Goal: Task Accomplishment & Management: Manage account settings

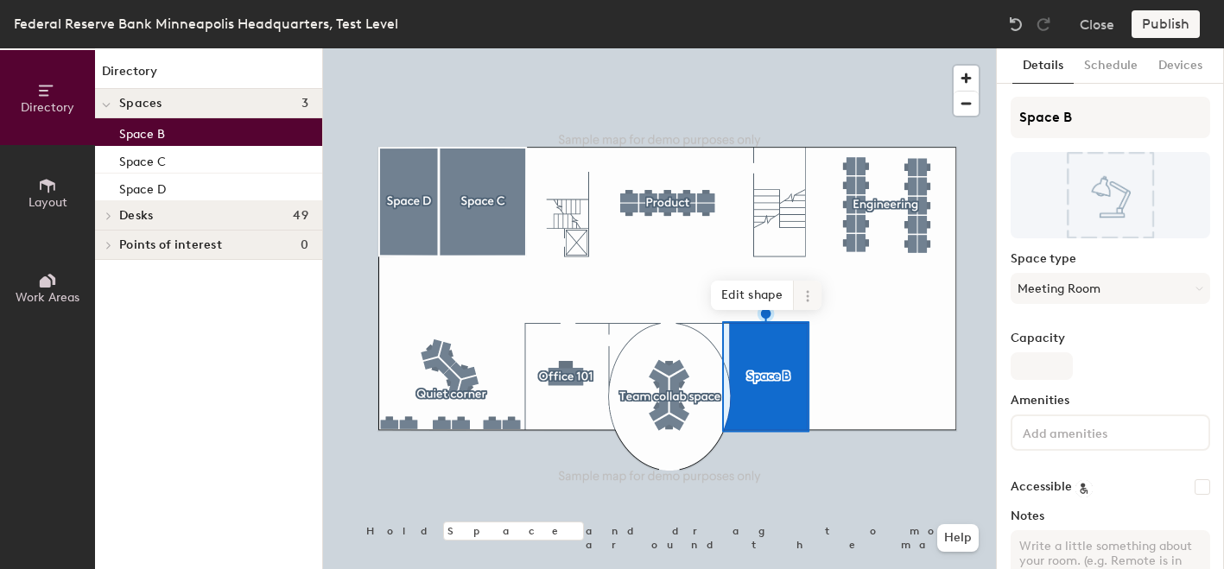
click at [808, 300] on icon at bounding box center [807, 300] width 3 height 3
click at [816, 395] on span "Delete" at bounding box center [870, 394] width 154 height 29
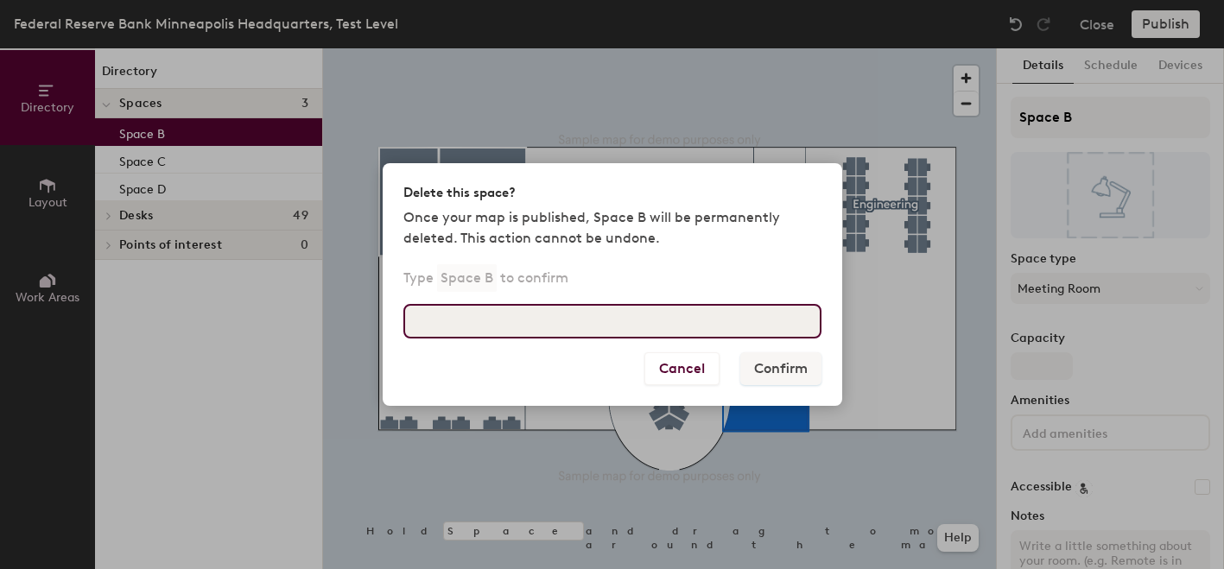
click at [580, 326] on input at bounding box center [612, 321] width 418 height 35
type input "Space B"
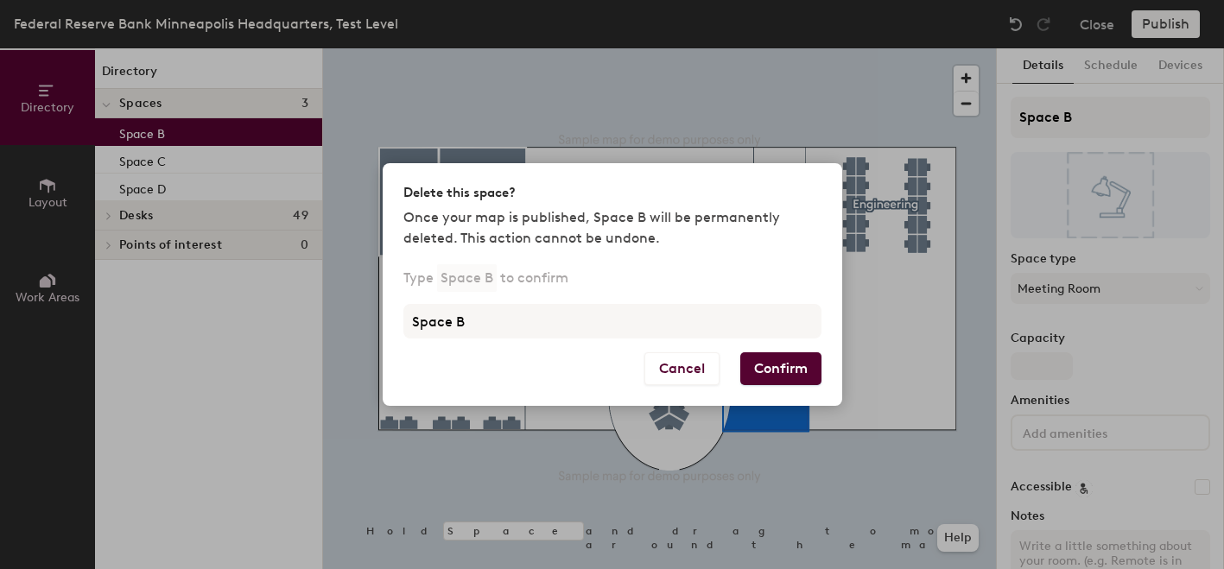
click at [776, 366] on button "Confirm" at bounding box center [780, 368] width 81 height 33
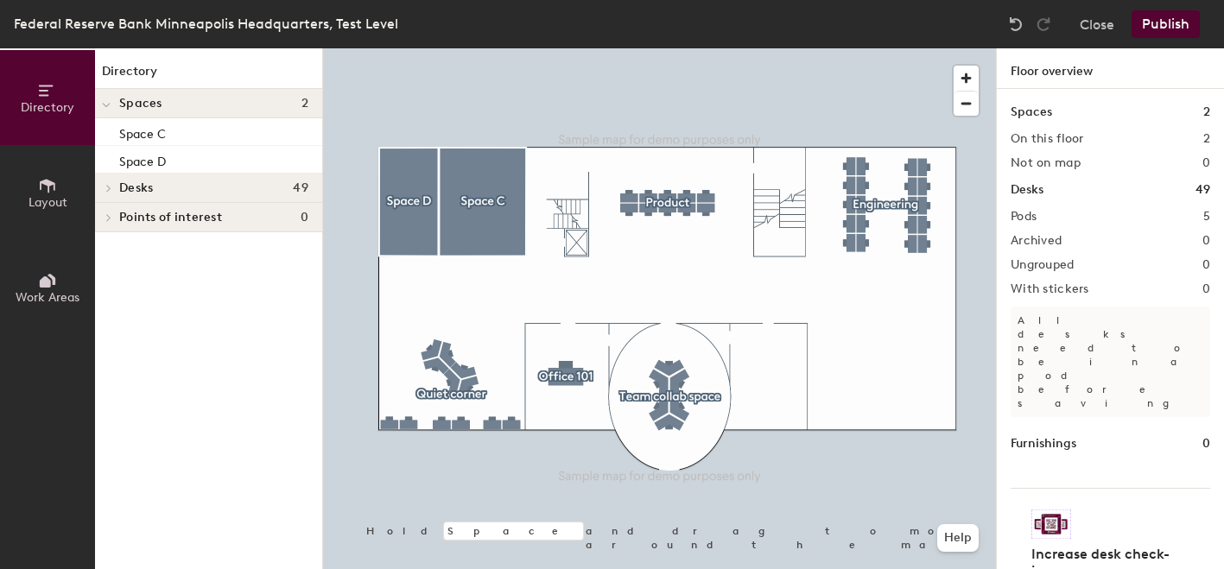
click at [41, 187] on icon at bounding box center [47, 185] width 19 height 19
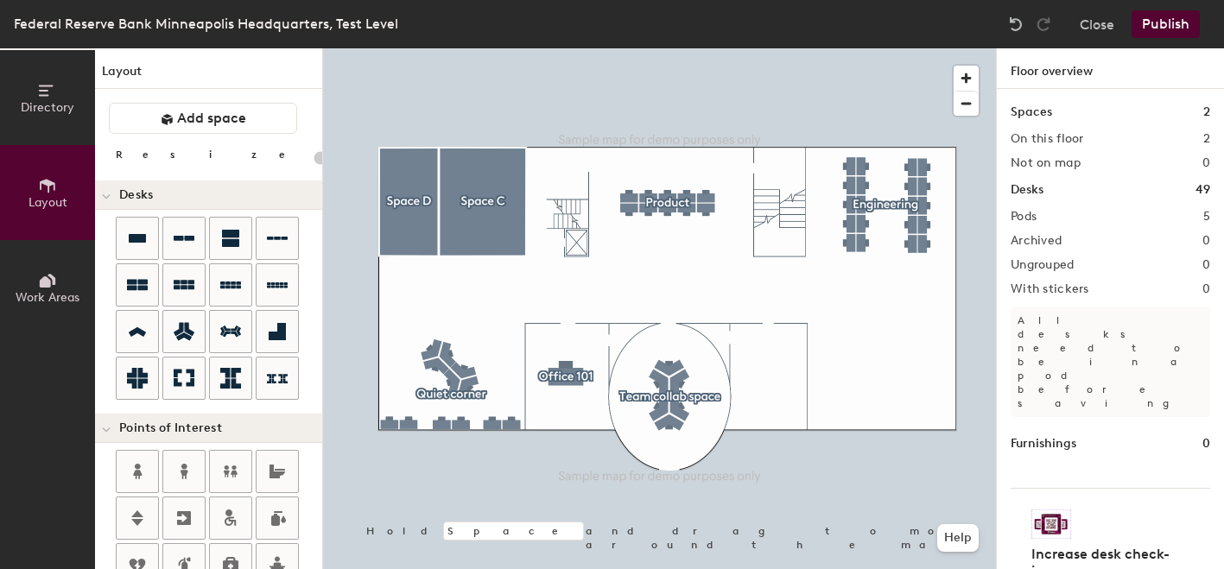
click at [768, 373] on div "Directory Layout Work Areas Layout Add space Resize Desks Points of Interest Fu…" at bounding box center [612, 308] width 1224 height 521
type input "180"
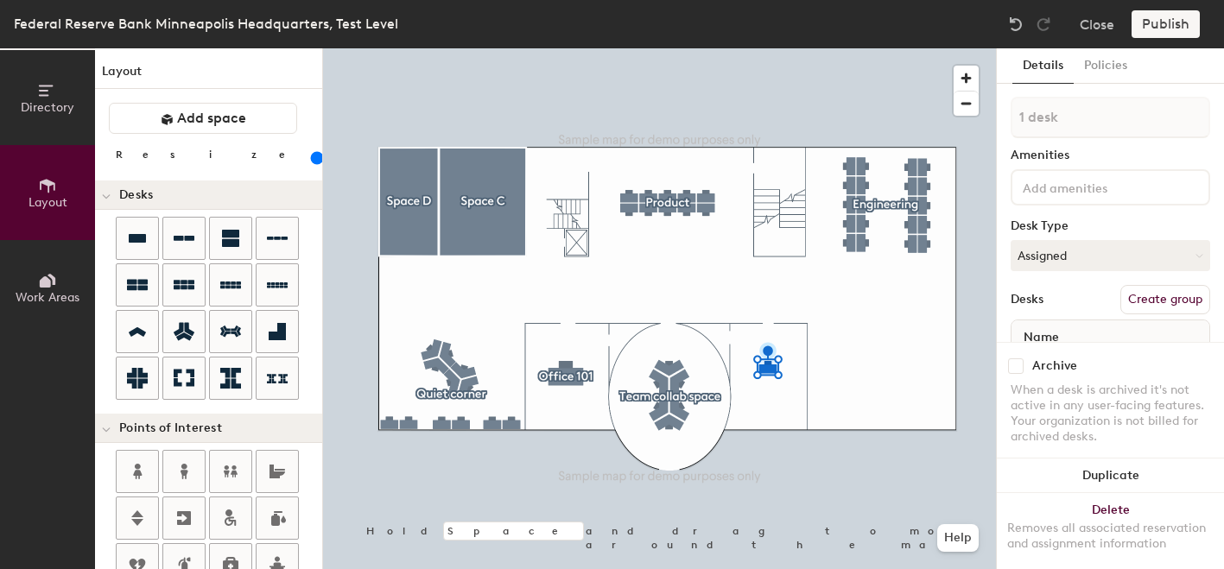
click at [1067, 189] on input at bounding box center [1097, 186] width 156 height 21
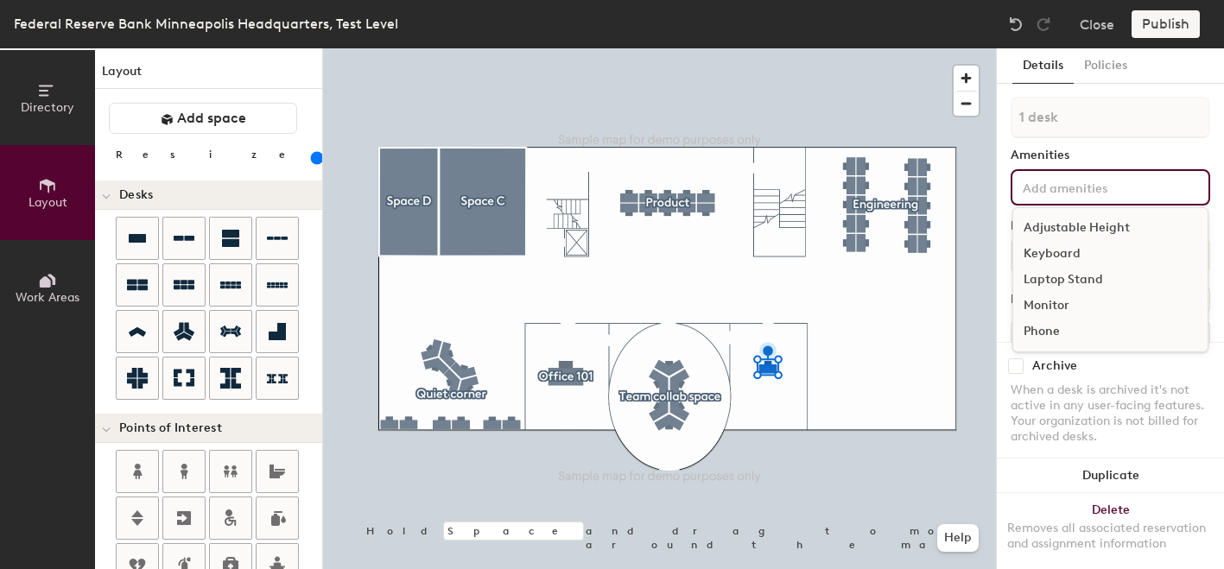
click at [1061, 227] on div "Adjustable Height" at bounding box center [1110, 228] width 194 height 26
click at [1051, 253] on div "Keyboard" at bounding box center [1110, 254] width 194 height 26
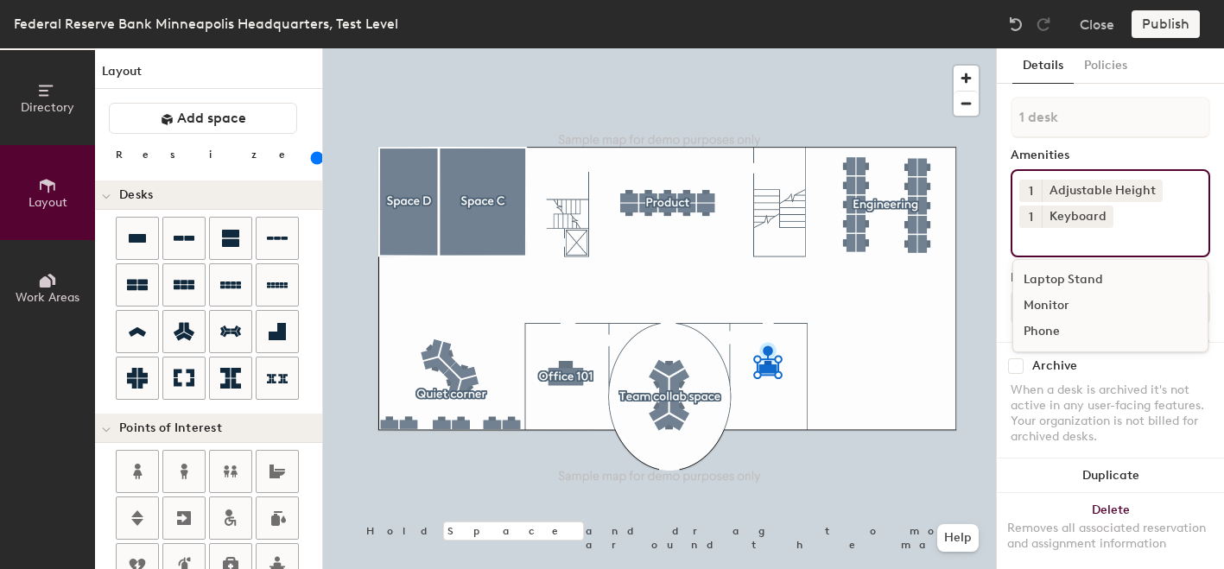
click at [1058, 283] on div "Laptop Stand" at bounding box center [1110, 280] width 194 height 26
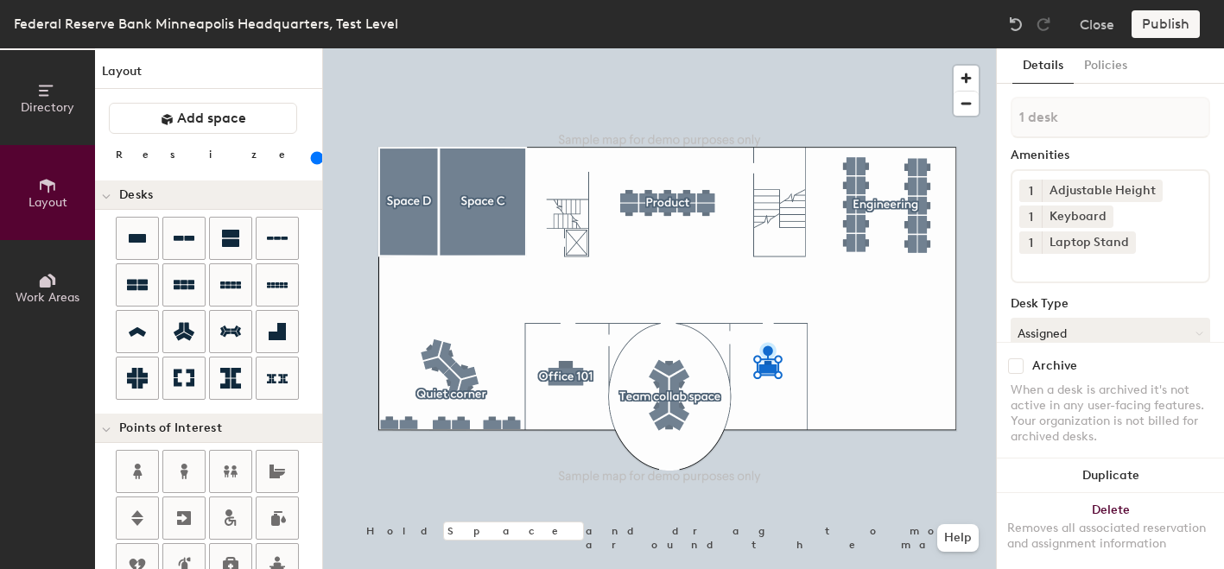
click at [1064, 400] on div "When a desk is archived it's not active in any user-facing features. Your organ…" at bounding box center [1111, 414] width 200 height 62
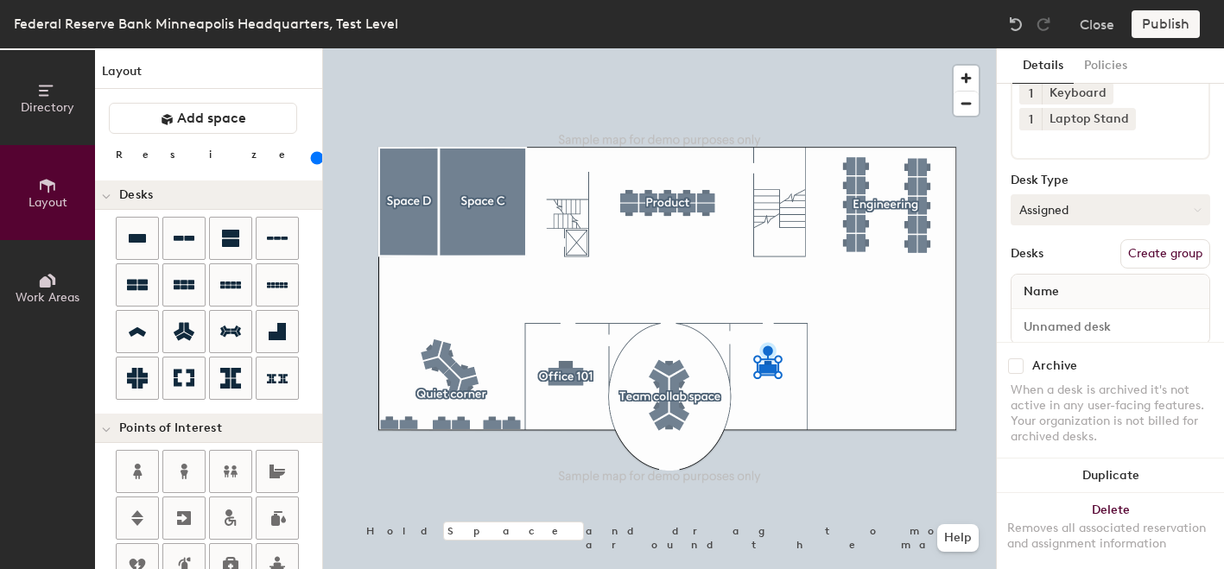
scroll to position [128, 0]
click at [1057, 200] on button "Assigned" at bounding box center [1111, 205] width 200 height 31
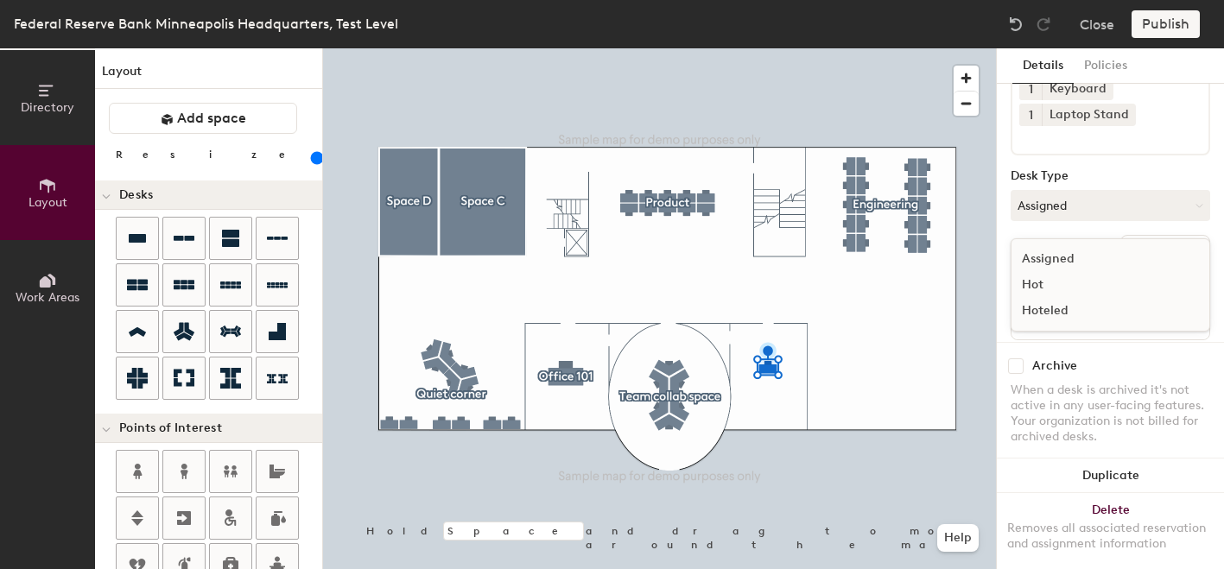
click at [1056, 410] on div "When a desk is archived it's not active in any user-facing features. Your organ…" at bounding box center [1111, 414] width 200 height 62
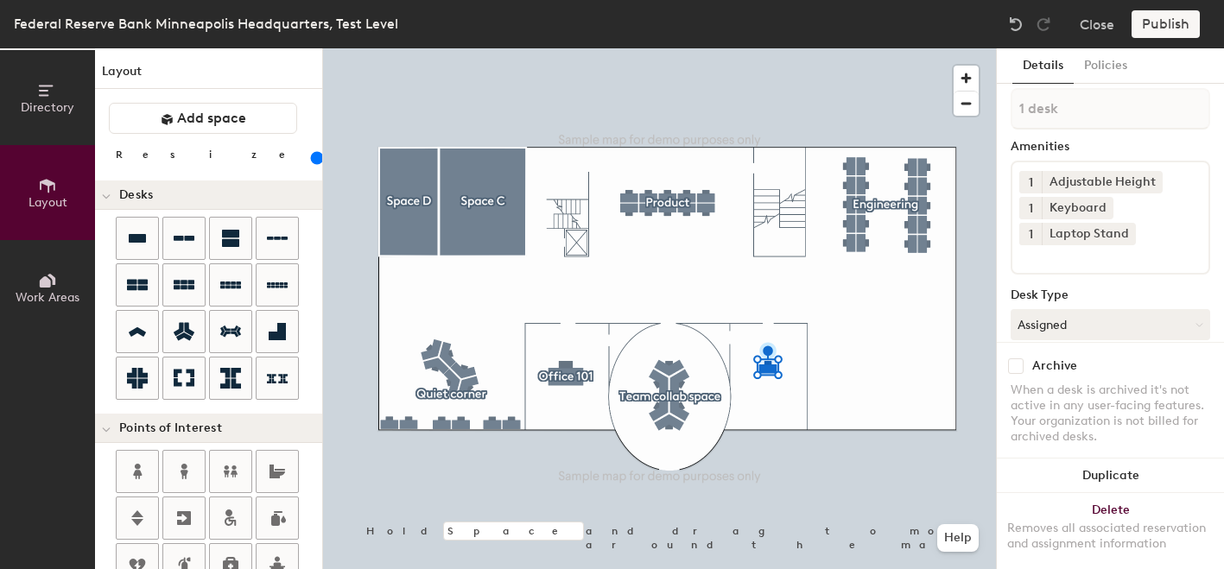
scroll to position [3, 0]
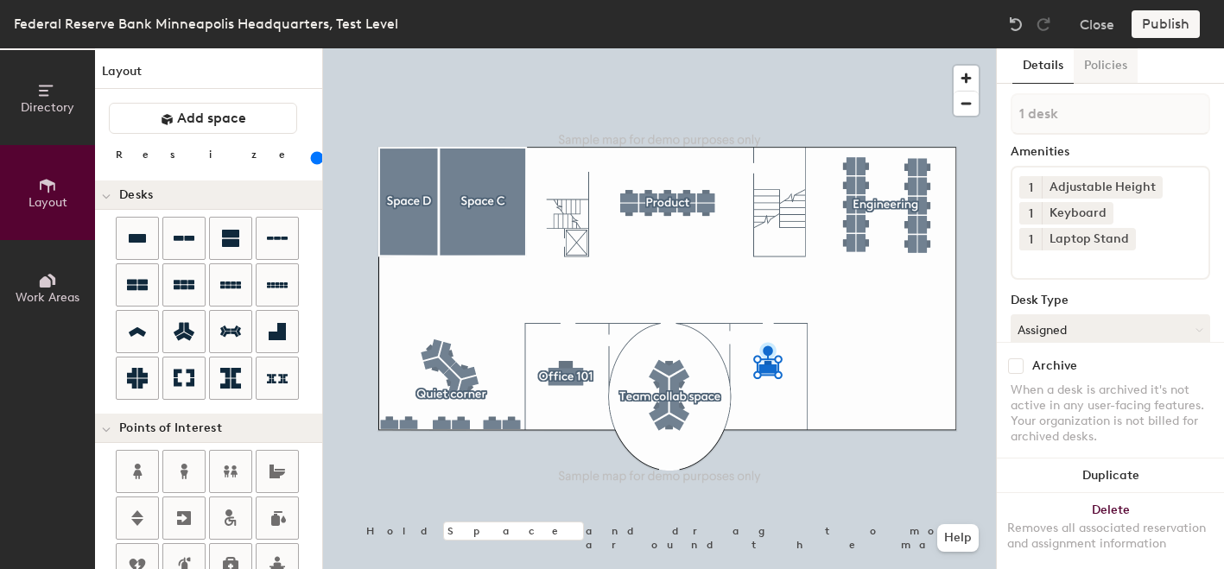
click at [1101, 71] on button "Policies" at bounding box center [1106, 65] width 64 height 35
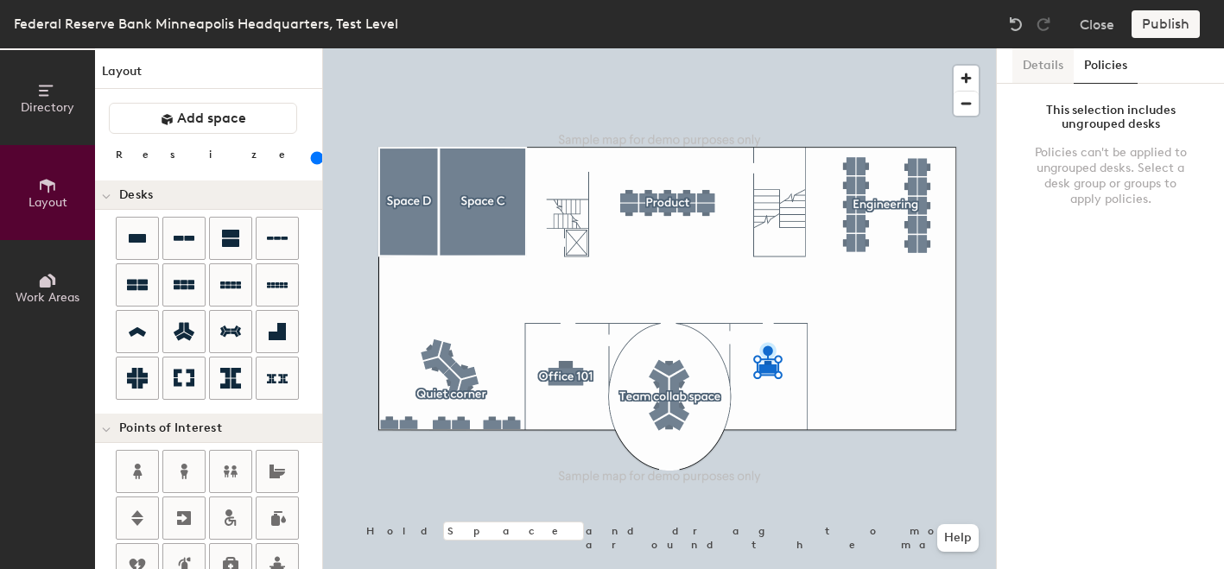
click at [1041, 65] on button "Details" at bounding box center [1043, 65] width 61 height 35
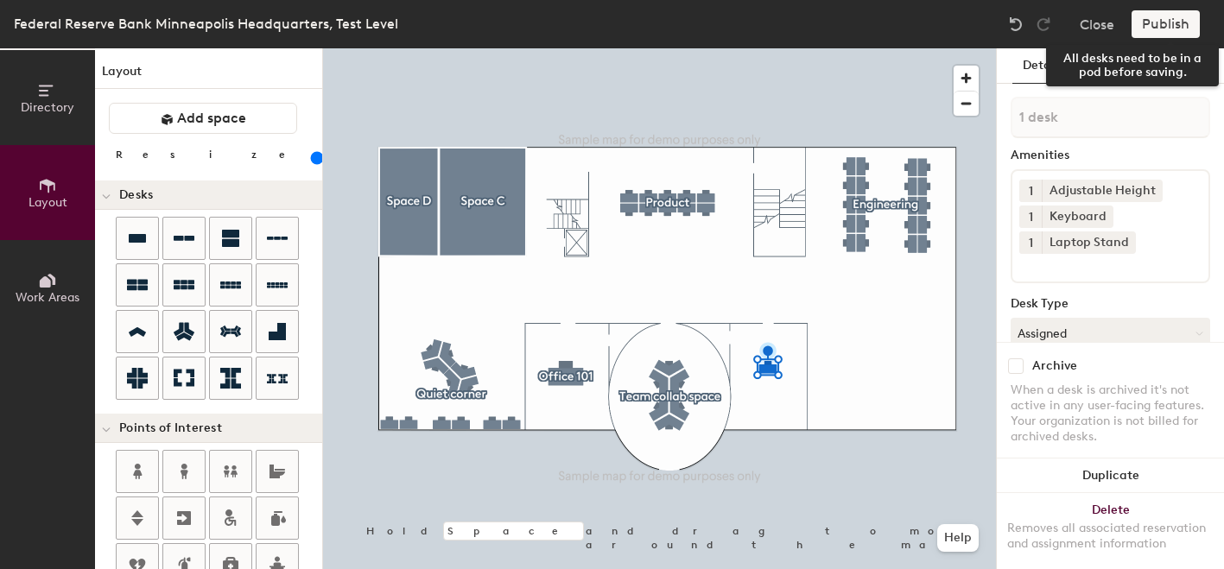
click at [1163, 26] on div "Publish" at bounding box center [1171, 24] width 79 height 28
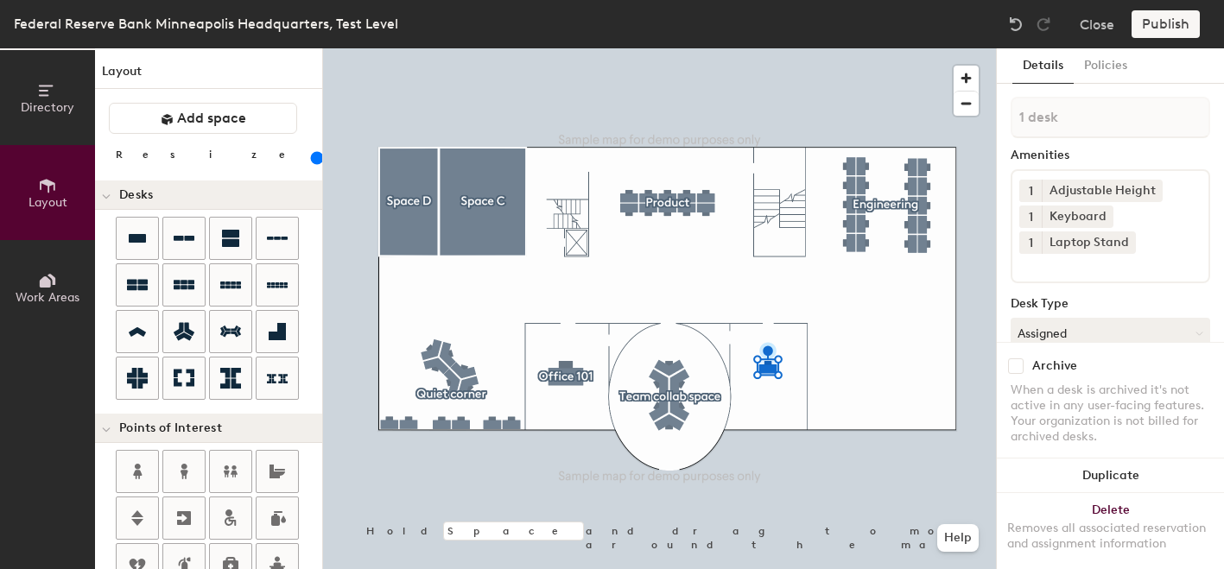
click at [1156, 23] on div "Publish" at bounding box center [1171, 24] width 79 height 28
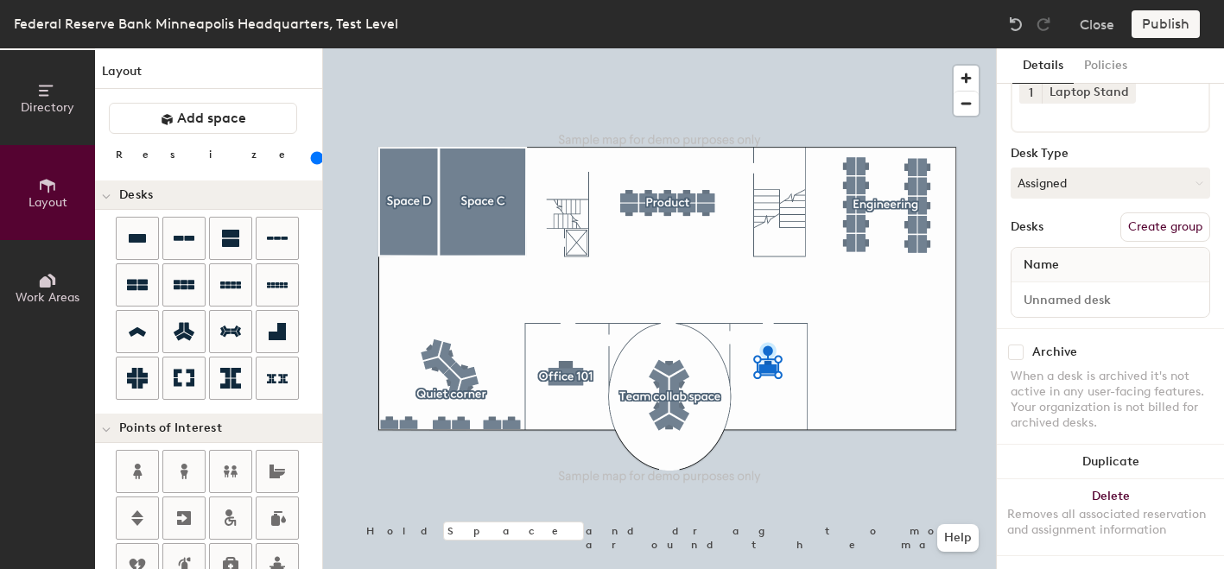
scroll to position [149, 0]
click at [1189, 303] on input at bounding box center [1110, 301] width 191 height 24
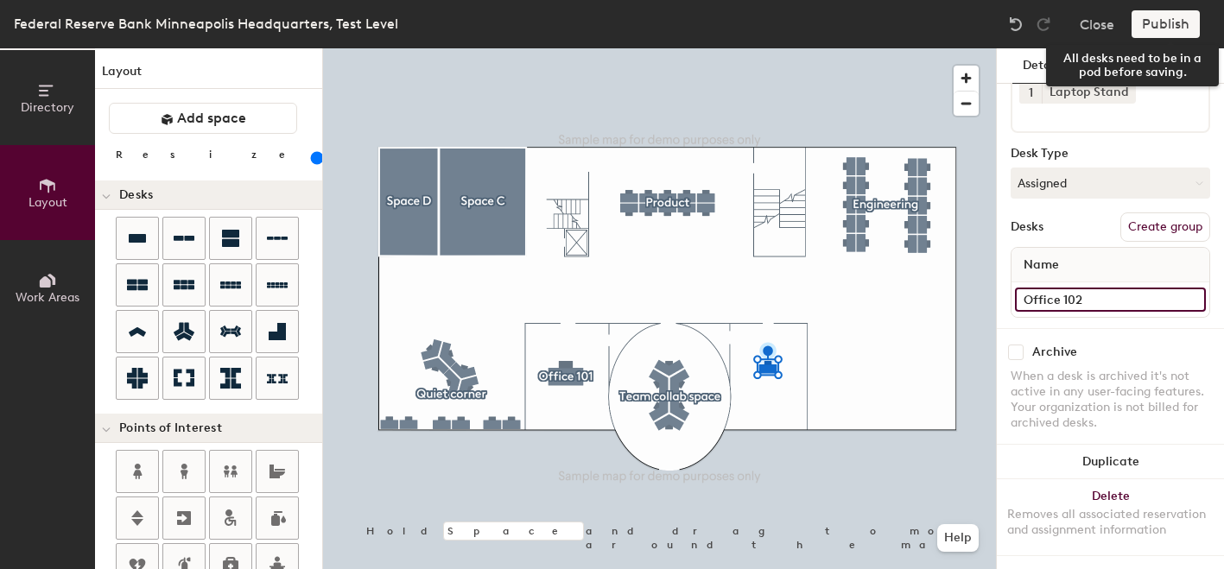
type input "Office 102"
click at [1161, 20] on div "Publish" at bounding box center [1171, 24] width 79 height 28
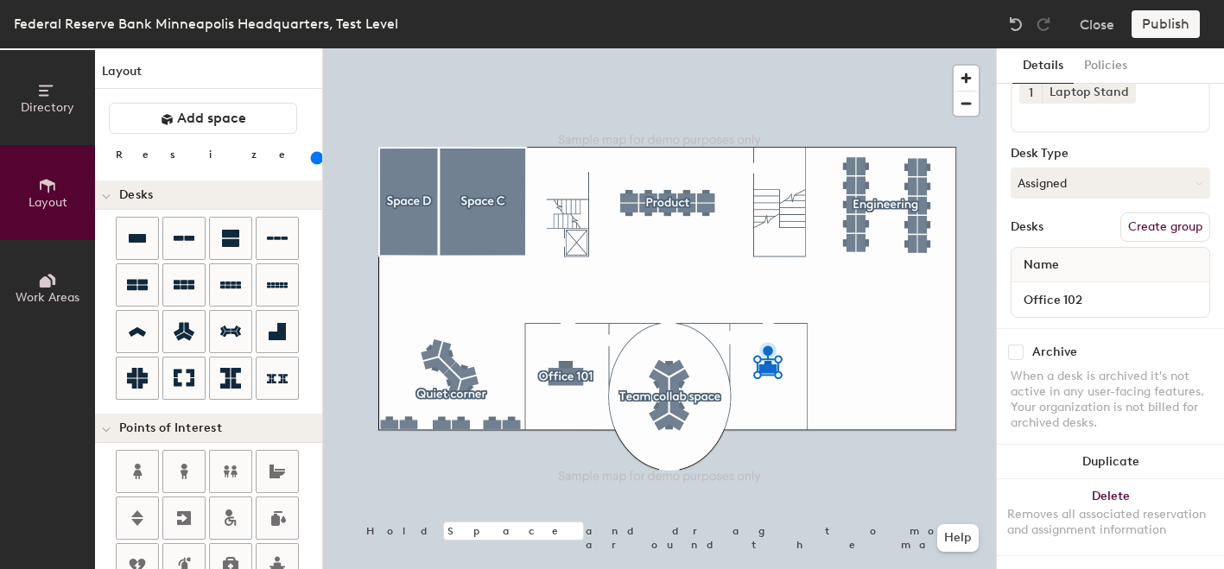
click at [1167, 25] on div "Publish" at bounding box center [1171, 24] width 79 height 28
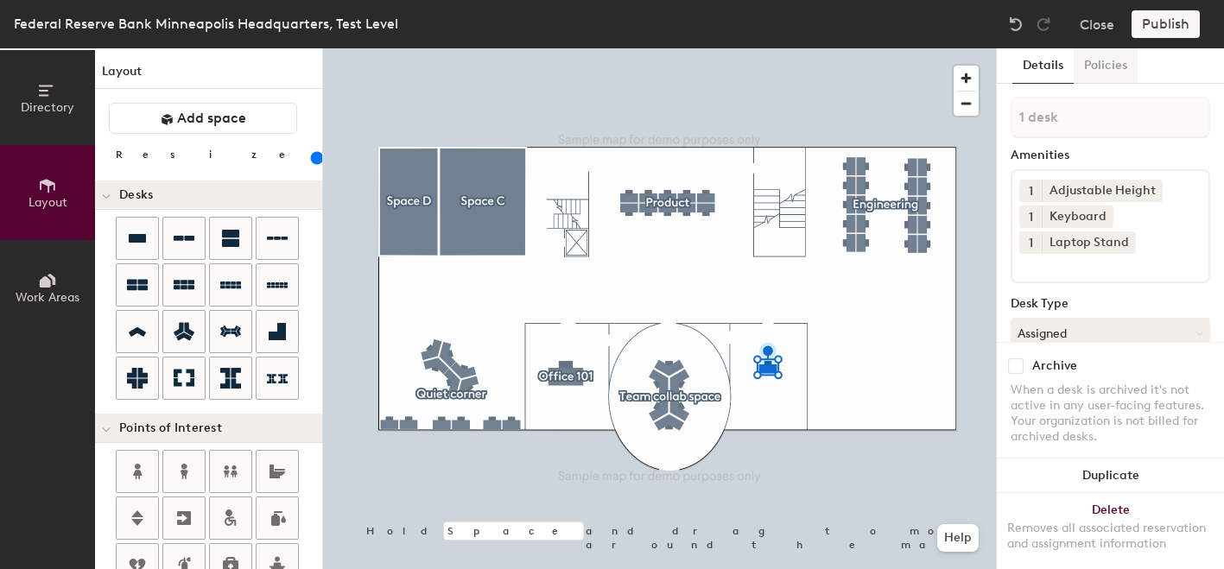
click at [1094, 68] on button "Policies" at bounding box center [1106, 65] width 64 height 35
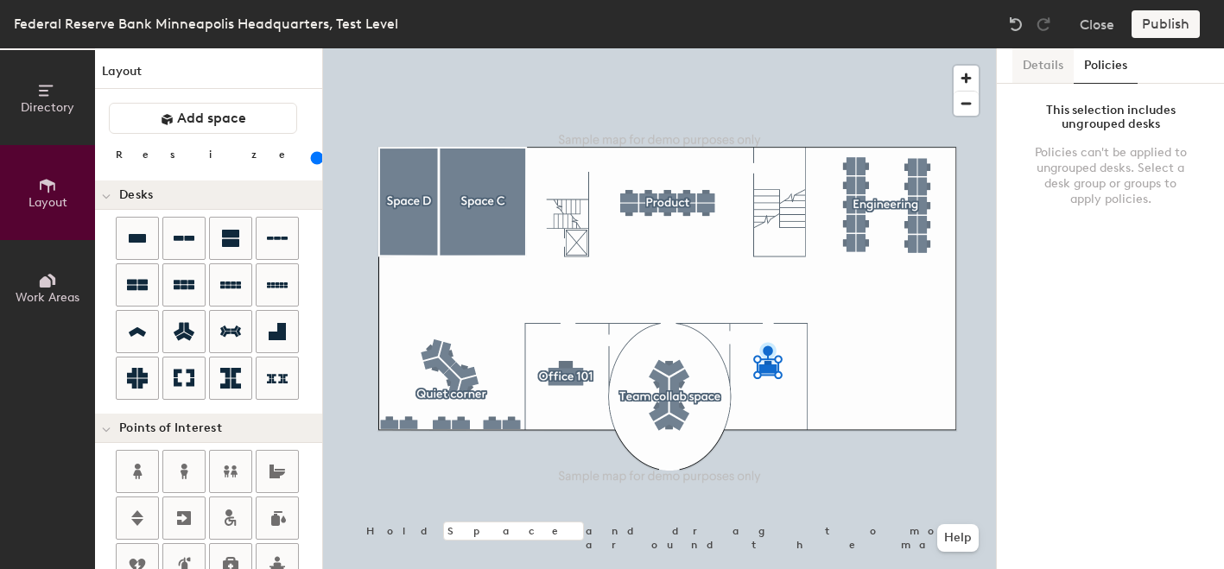
click at [1035, 70] on button "Details" at bounding box center [1043, 65] width 61 height 35
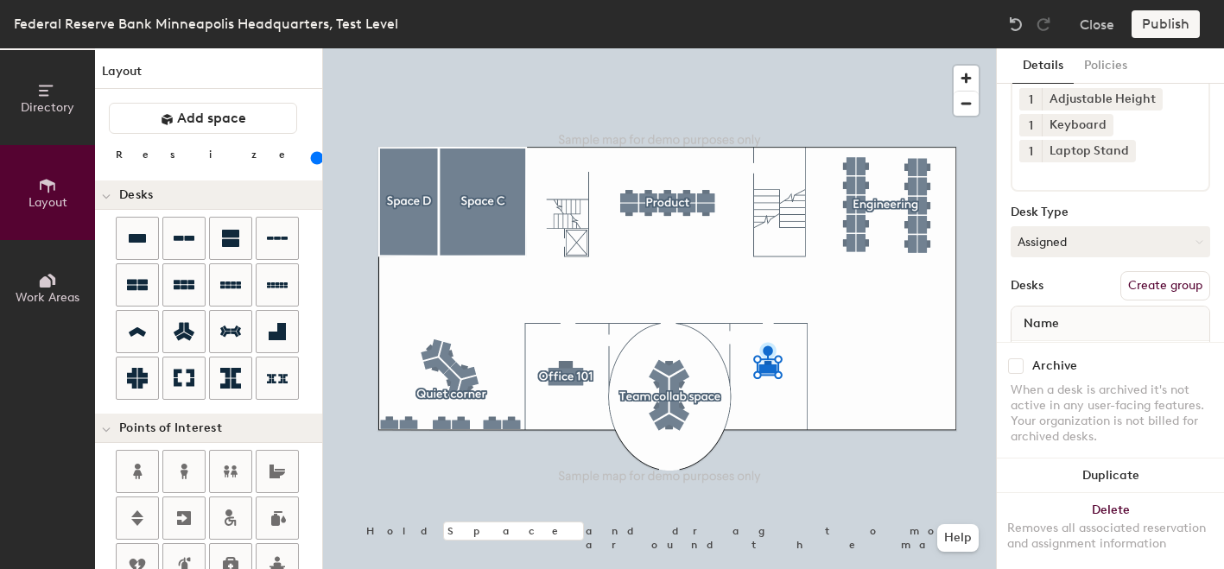
scroll to position [150, 0]
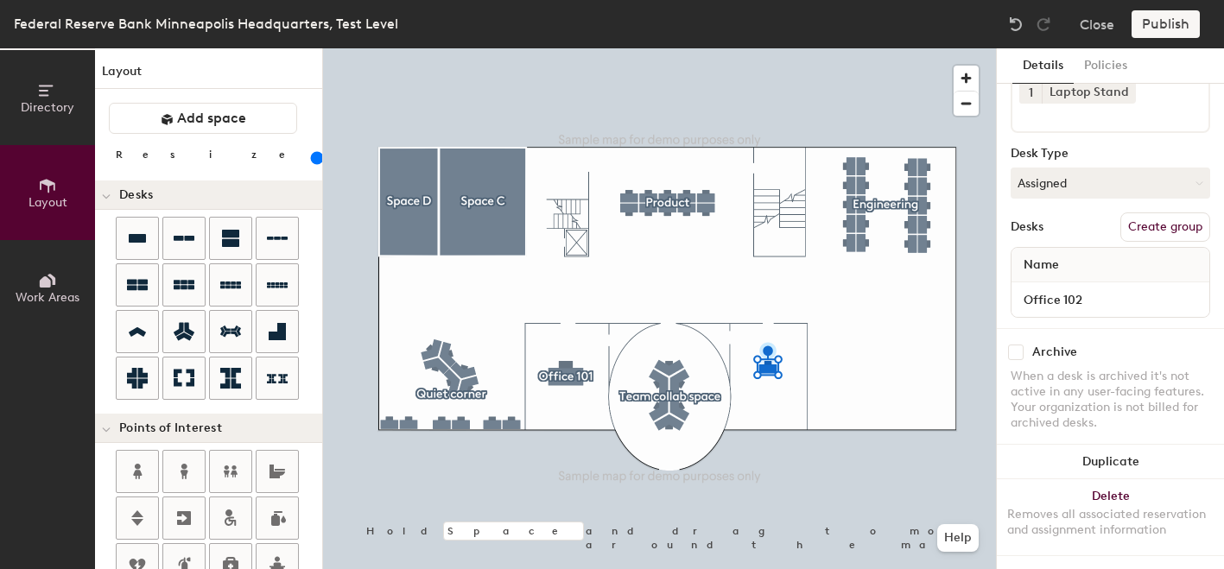
click at [1153, 225] on button "Create group" at bounding box center [1166, 227] width 90 height 29
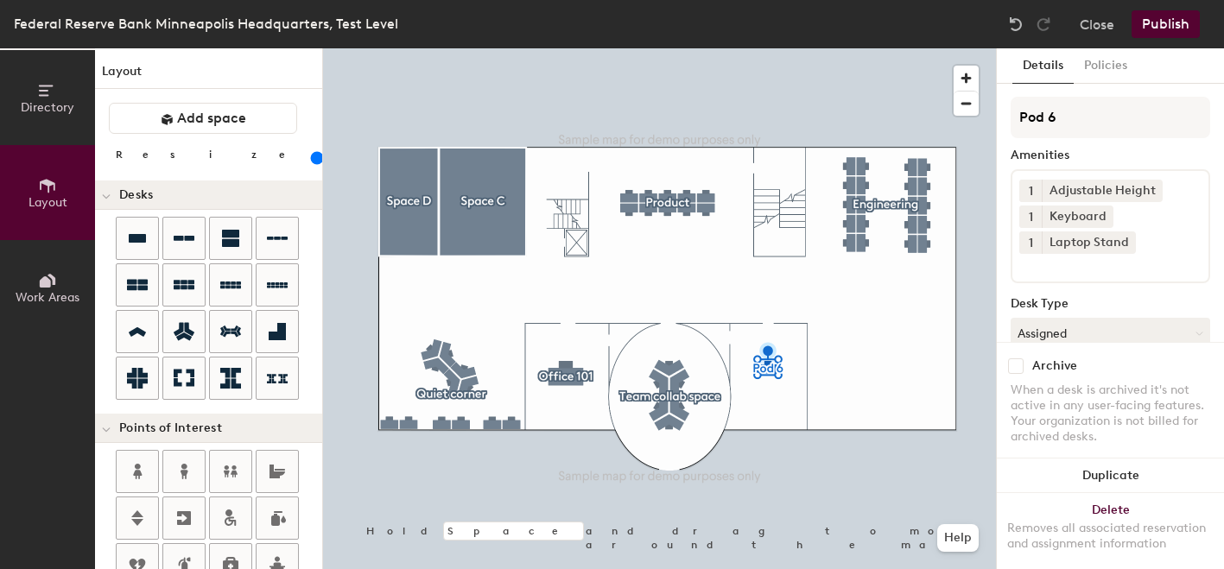
click at [1166, 23] on button "Publish" at bounding box center [1166, 24] width 68 height 28
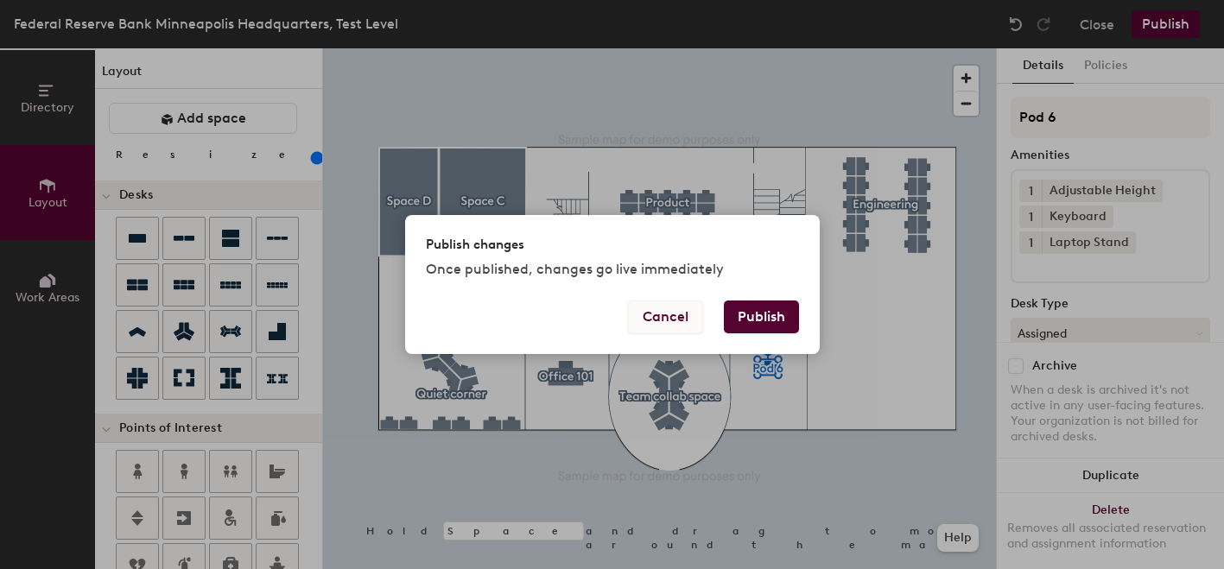
click at [658, 318] on button "Cancel" at bounding box center [665, 317] width 75 height 33
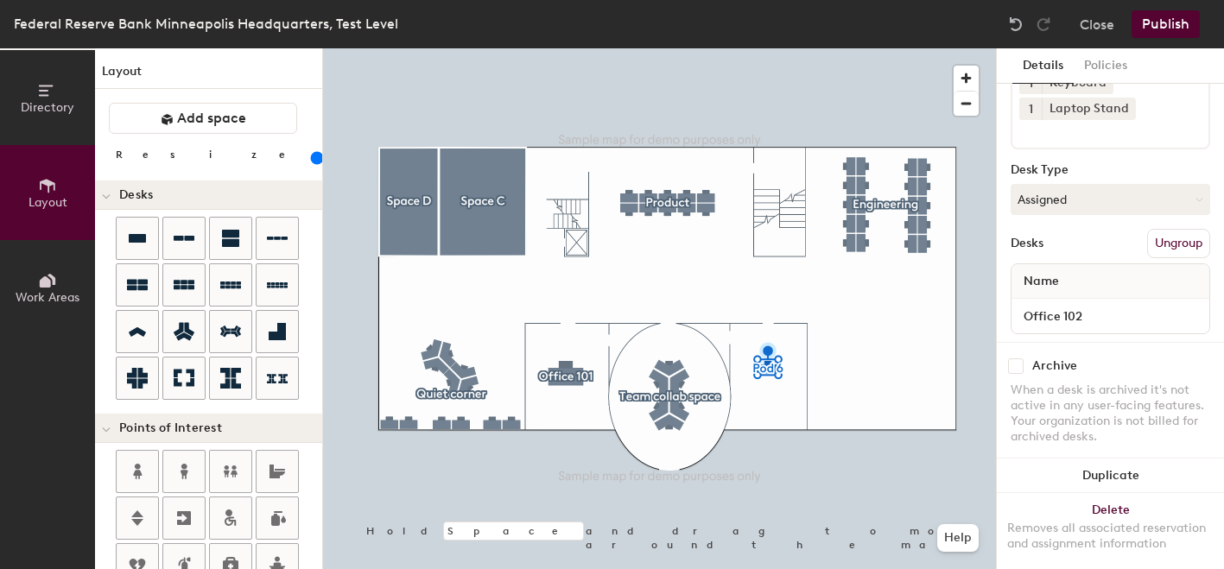
scroll to position [150, 0]
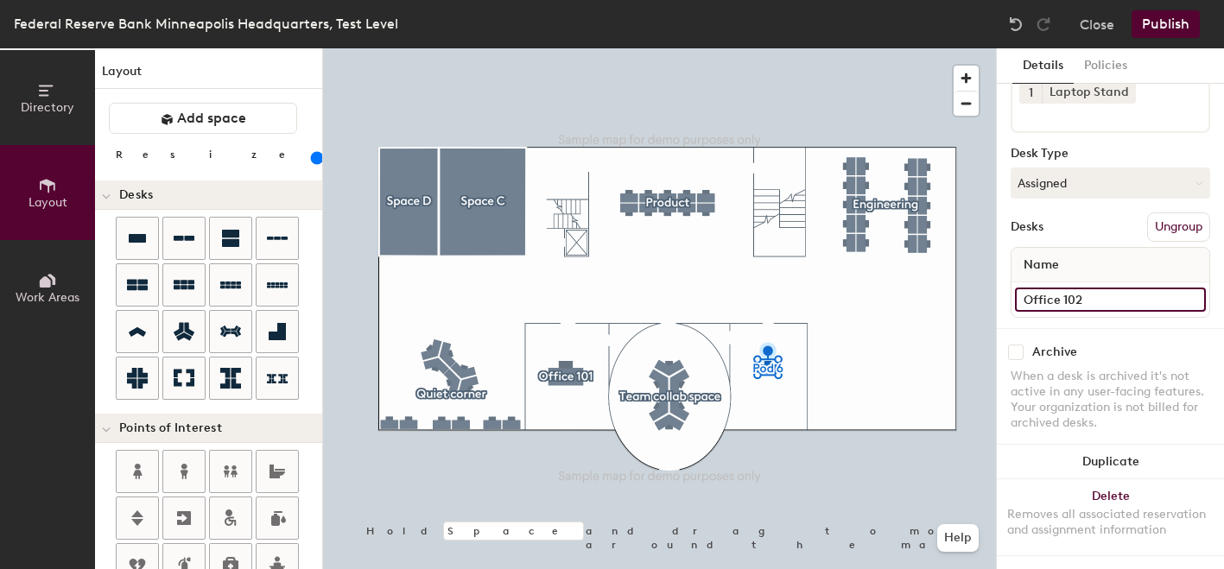
click at [1102, 303] on input "Office 102" at bounding box center [1110, 300] width 191 height 24
type input "Office 102"
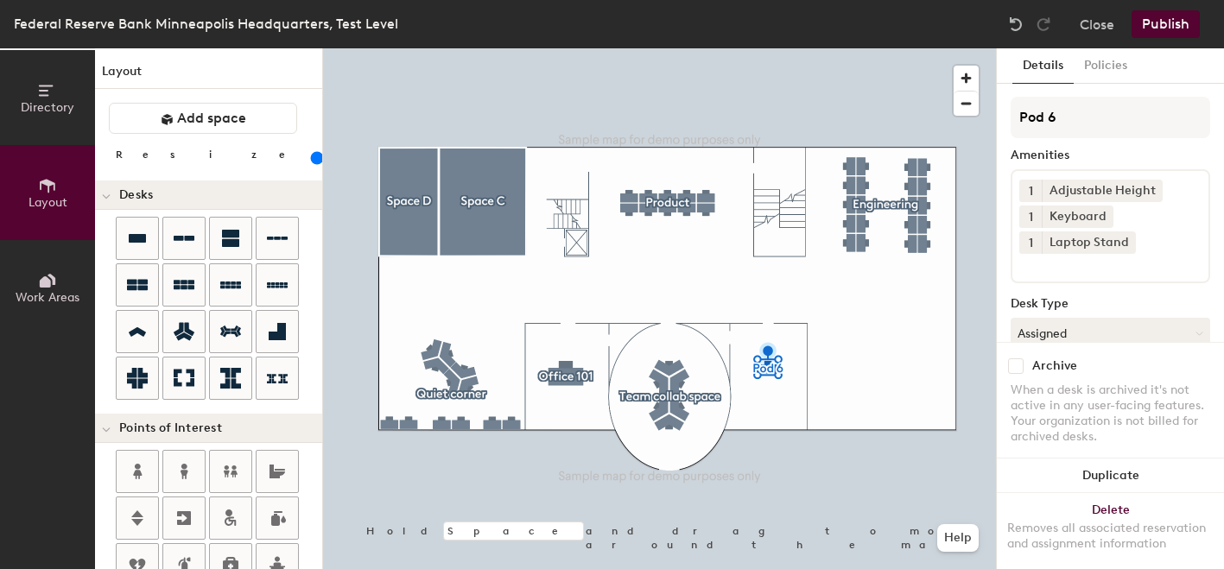
click at [1165, 33] on button "Publish" at bounding box center [1166, 24] width 68 height 28
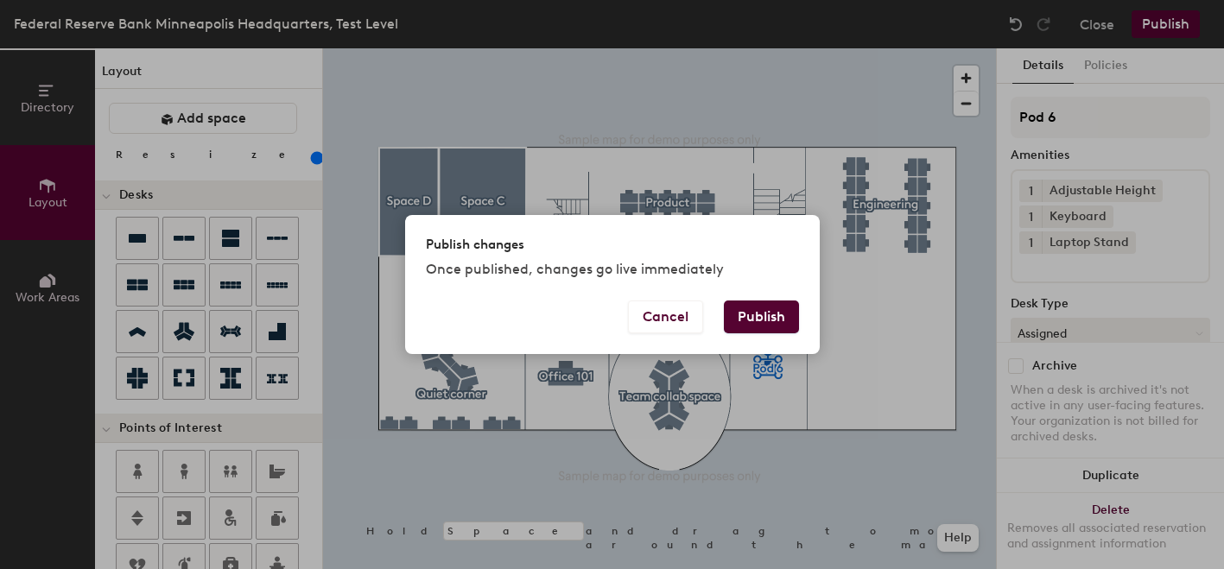
click at [766, 320] on button "Publish" at bounding box center [761, 317] width 75 height 33
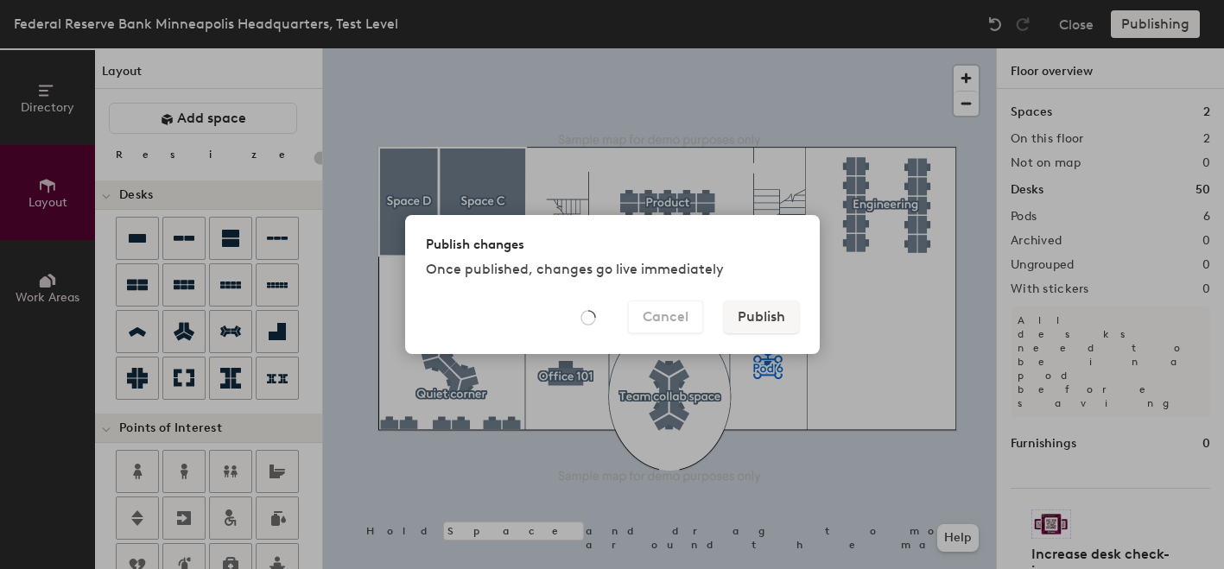
type input "20"
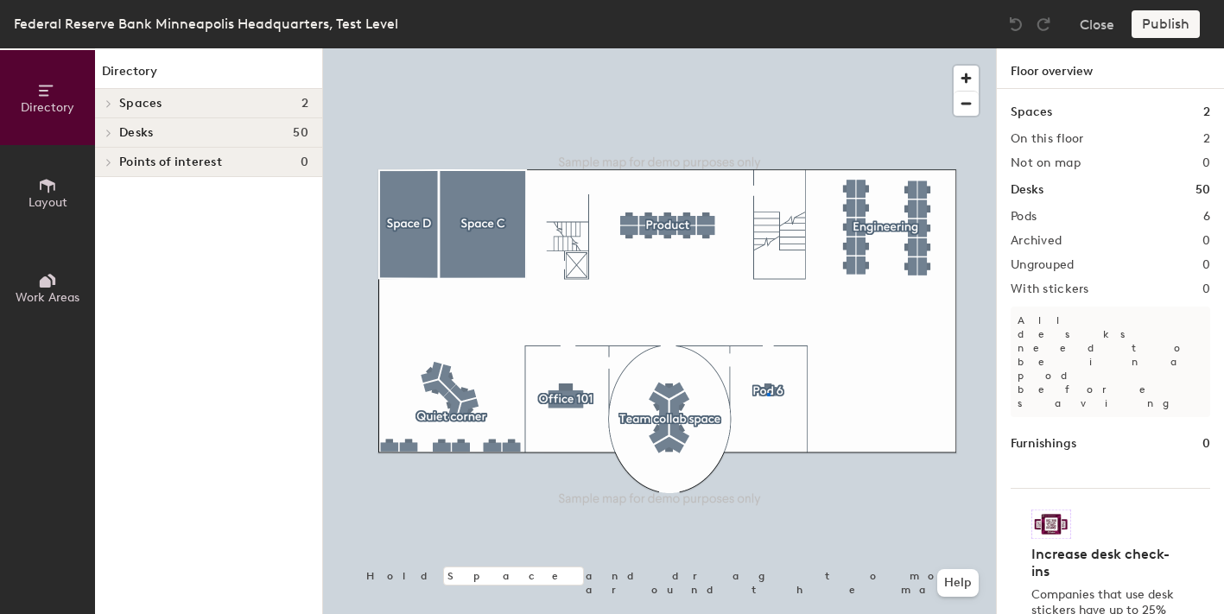
click at [767, 48] on div at bounding box center [659, 48] width 673 height 0
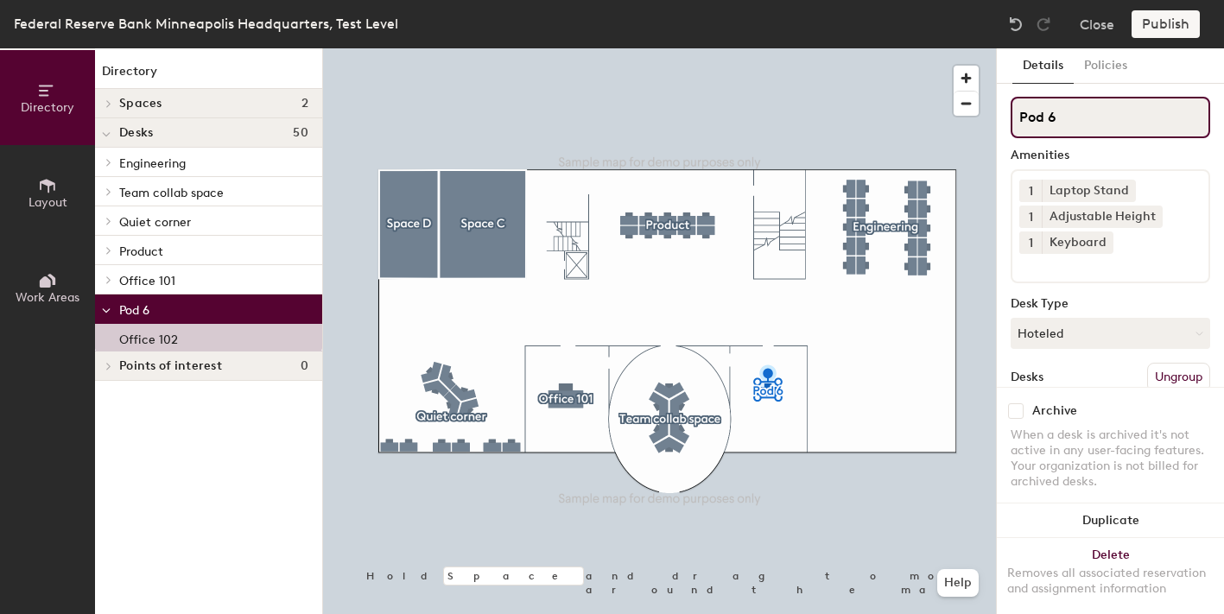
click at [1048, 121] on input "Pod 6" at bounding box center [1111, 117] width 200 height 41
type input "Office 102"
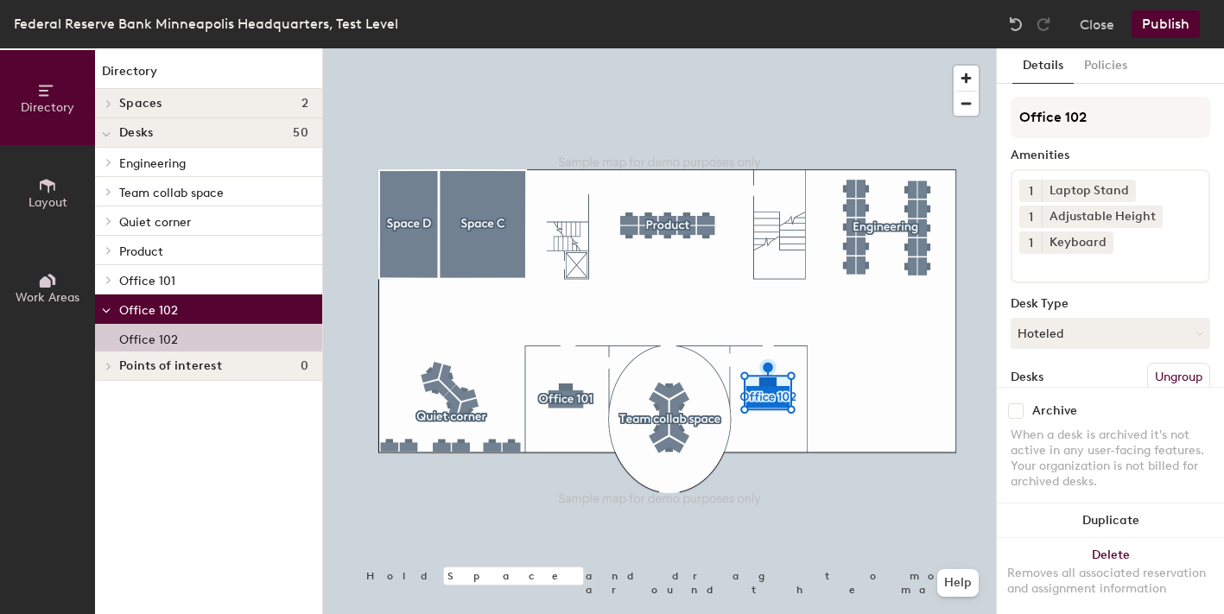
click at [1150, 18] on button "Publish" at bounding box center [1166, 24] width 68 height 28
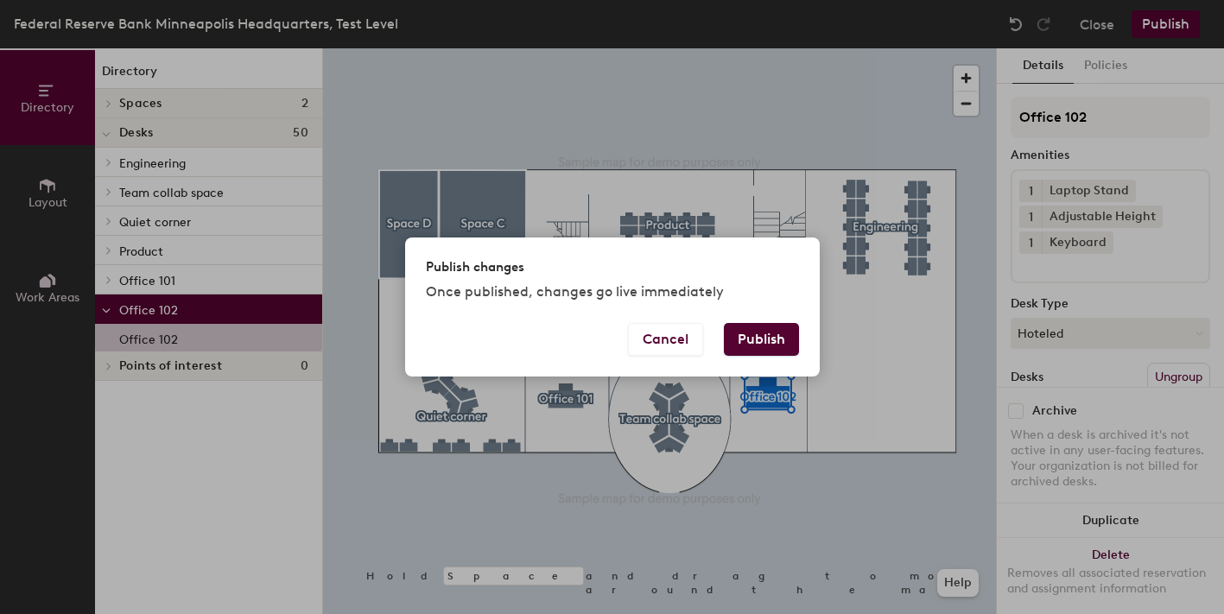
click at [762, 340] on button "Publish" at bounding box center [761, 339] width 75 height 33
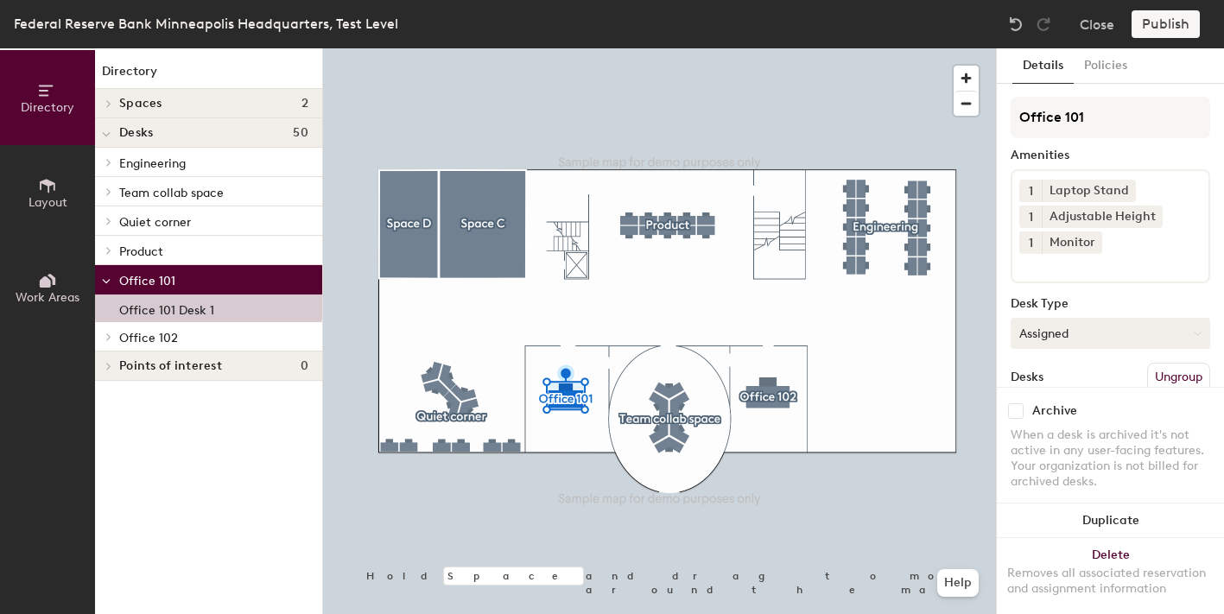
click at [1089, 332] on button "Assigned" at bounding box center [1111, 333] width 200 height 31
click at [1054, 385] on div "Assigned" at bounding box center [1098, 387] width 173 height 26
click at [1102, 62] on button "Policies" at bounding box center [1106, 65] width 64 height 35
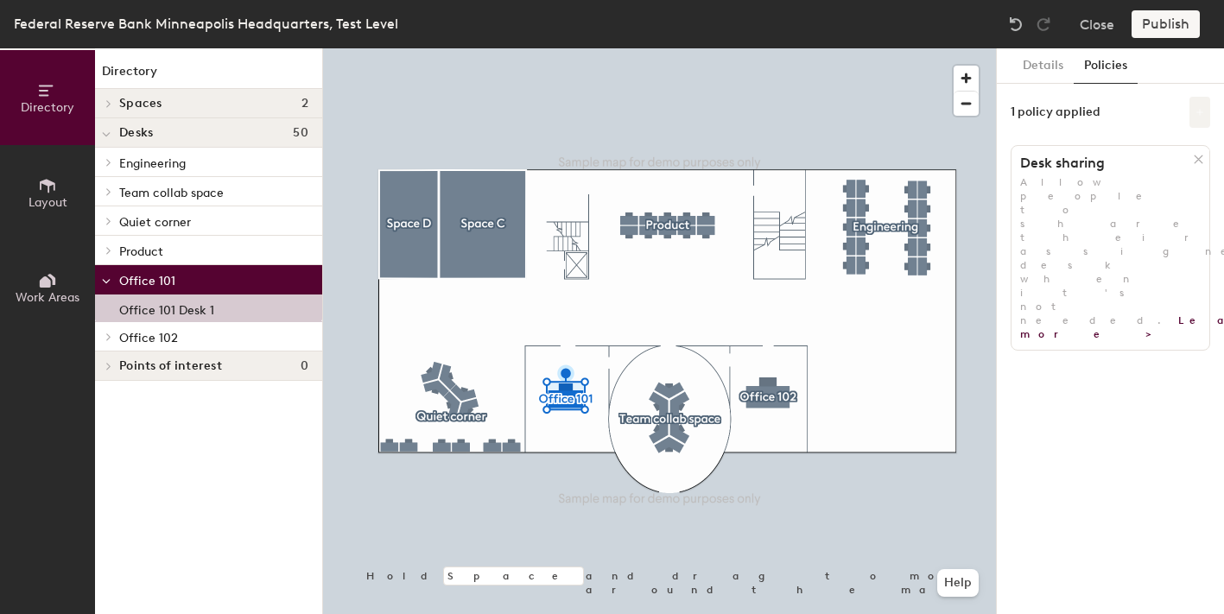
click at [1196, 114] on icon at bounding box center [1200, 112] width 9 height 9
drag, startPoint x: 1206, startPoint y: 283, endPoint x: 1218, endPoint y: 537, distance: 254.3
click at [1218, 537] on body "You have 4 days left on your platform trial. Buy Robin now Skip navigation Sche…" at bounding box center [612, 307] width 1224 height 614
click at [1197, 108] on icon at bounding box center [1200, 112] width 9 height 9
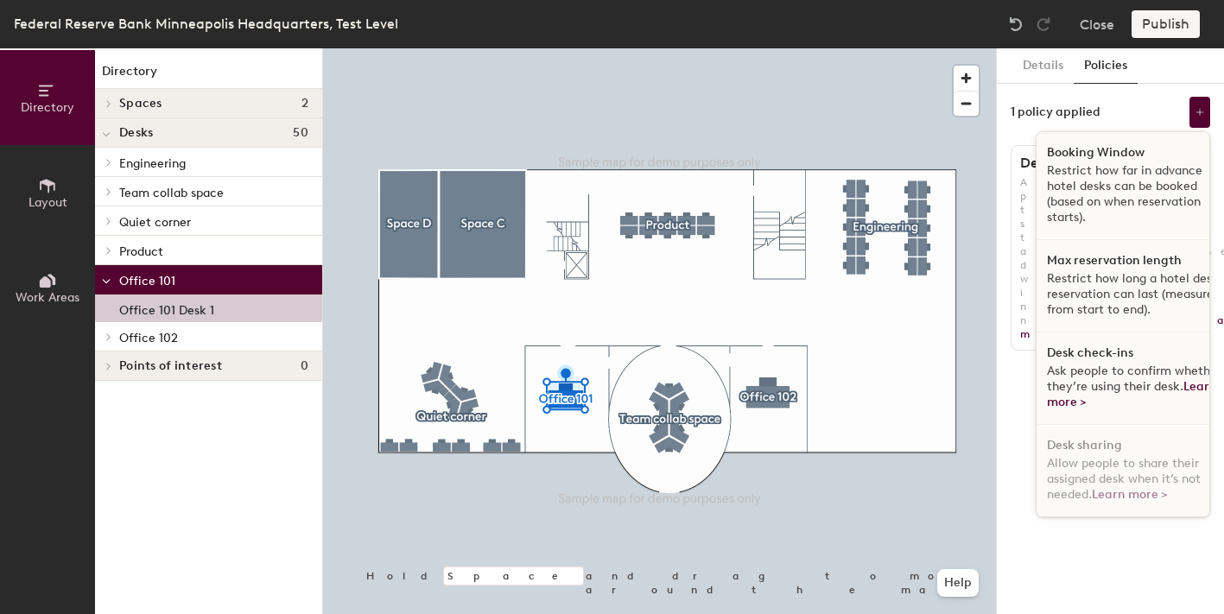
click at [1127, 108] on div "1 policy applied Booking Window Restrict how far in advance hotel desks can be …" at bounding box center [1111, 112] width 200 height 31
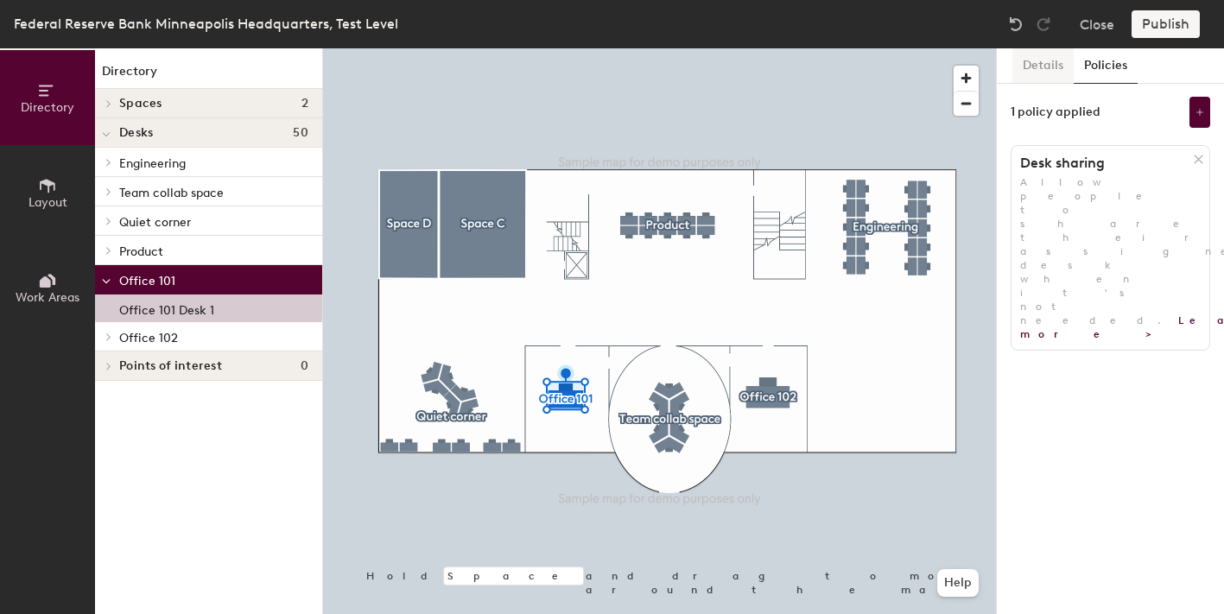
click at [1038, 64] on button "Details" at bounding box center [1043, 65] width 61 height 35
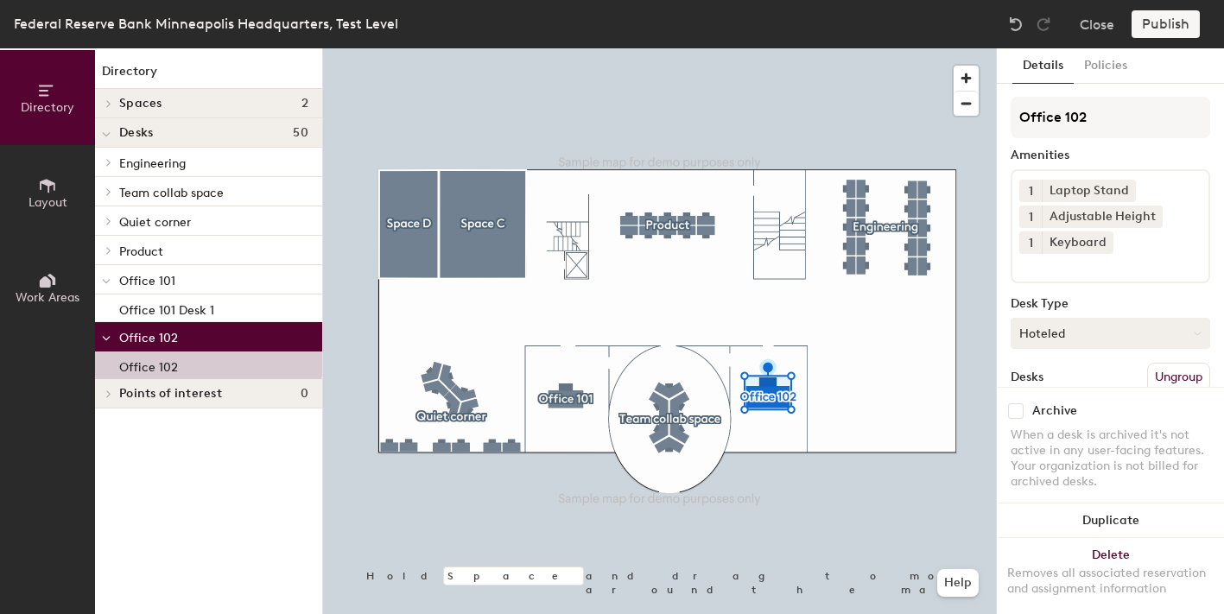
click at [1044, 334] on button "Hoteled" at bounding box center [1111, 333] width 200 height 31
click at [1039, 439] on div "Hoteled" at bounding box center [1098, 439] width 173 height 26
click at [1155, 22] on div "Publish" at bounding box center [1171, 24] width 79 height 28
click at [1150, 23] on div "Publish" at bounding box center [1171, 24] width 79 height 28
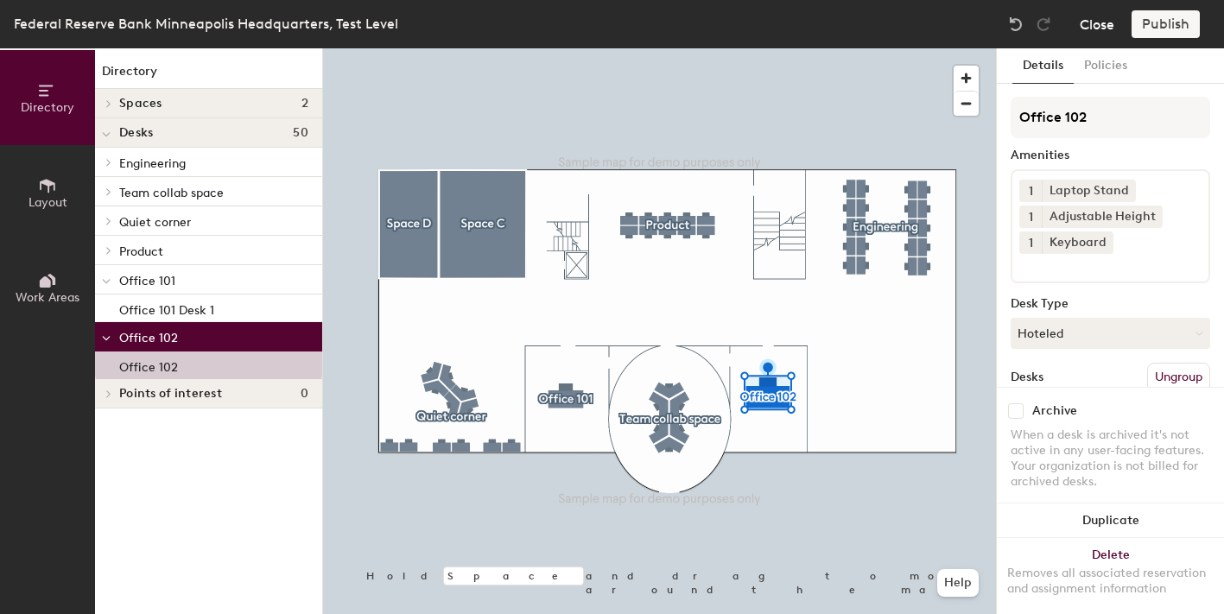
click at [1098, 29] on button "Close" at bounding box center [1097, 24] width 35 height 28
